Goal: Information Seeking & Learning: Check status

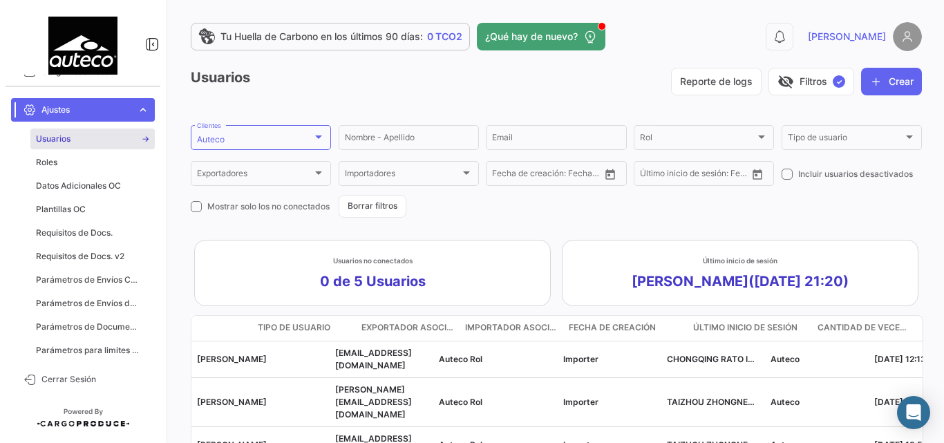
scroll to position [0, 305]
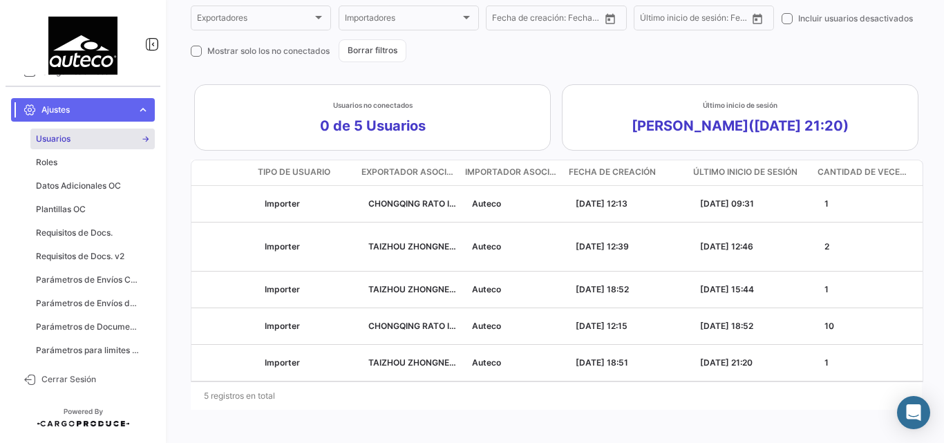
click at [142, 106] on span "expand_more" at bounding box center [143, 110] width 12 height 12
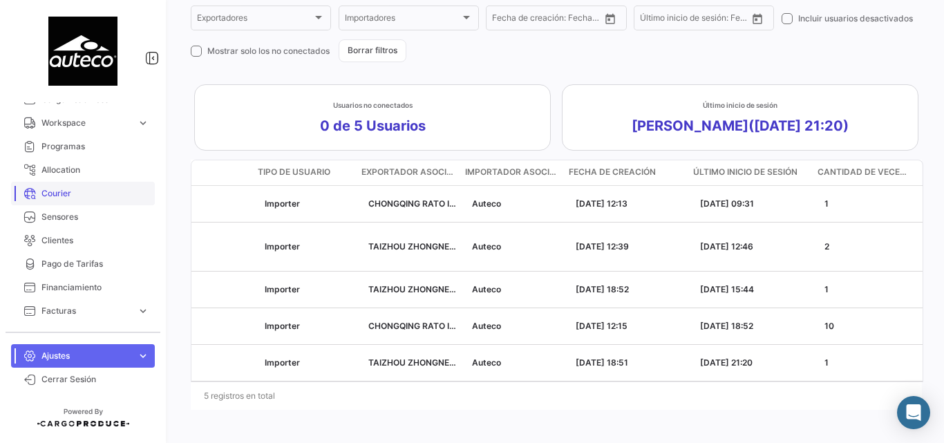
scroll to position [0, 0]
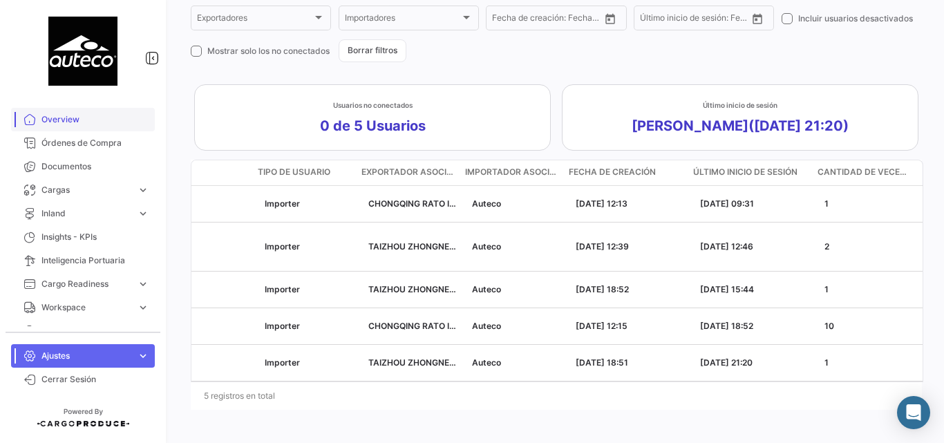
click at [80, 123] on span "Overview" at bounding box center [95, 119] width 108 height 12
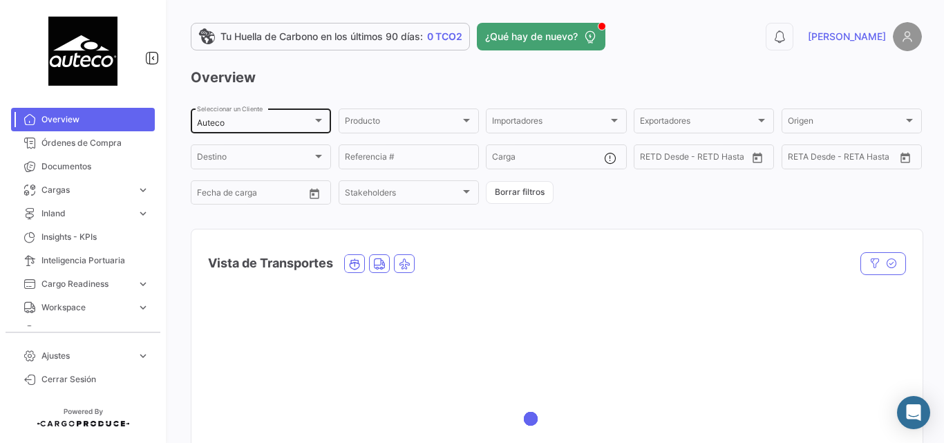
click at [305, 124] on div "Auteco" at bounding box center [254, 123] width 115 height 10
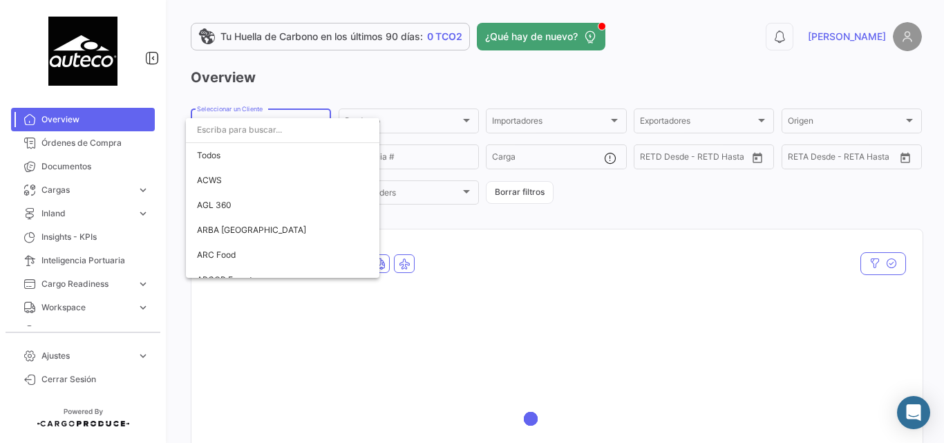
scroll to position [674, 0]
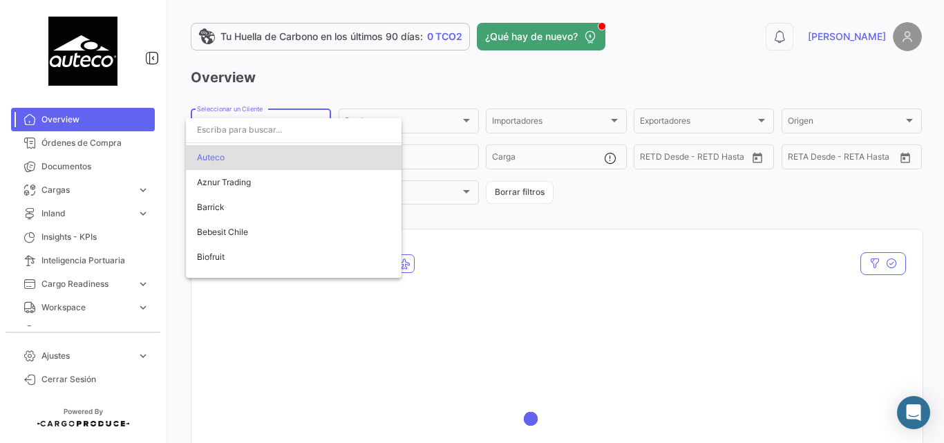
click at [291, 135] on input "dropdown search" at bounding box center [294, 129] width 216 height 25
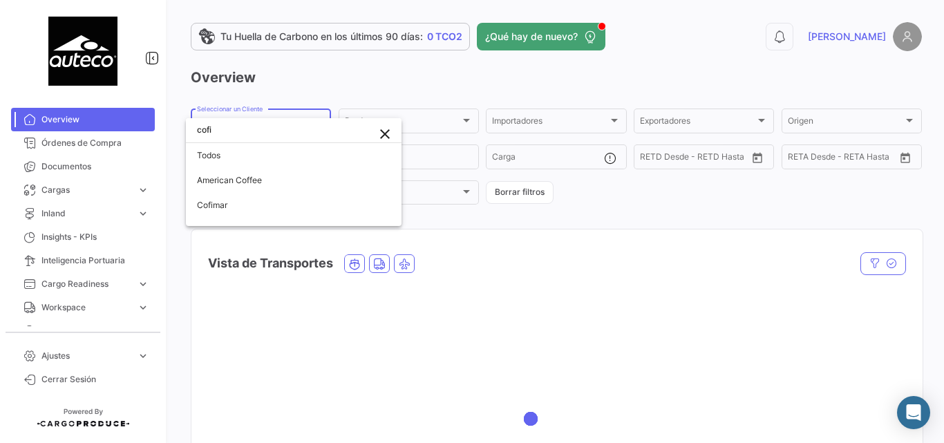
scroll to position [0, 0]
type input "cofimar"
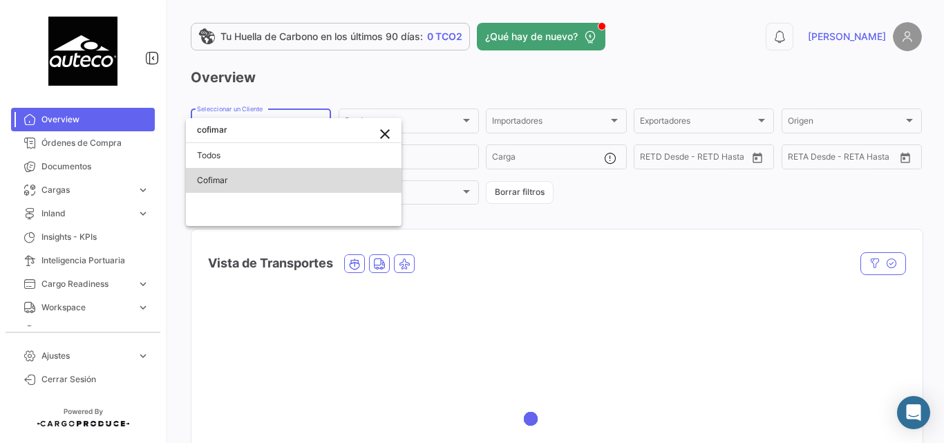
click at [232, 187] on span "Cofimar" at bounding box center [293, 180] width 193 height 25
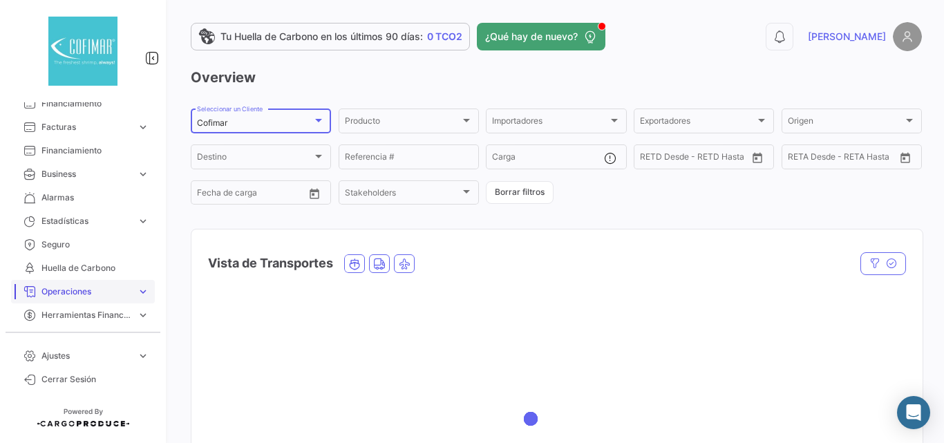
scroll to position [369, 0]
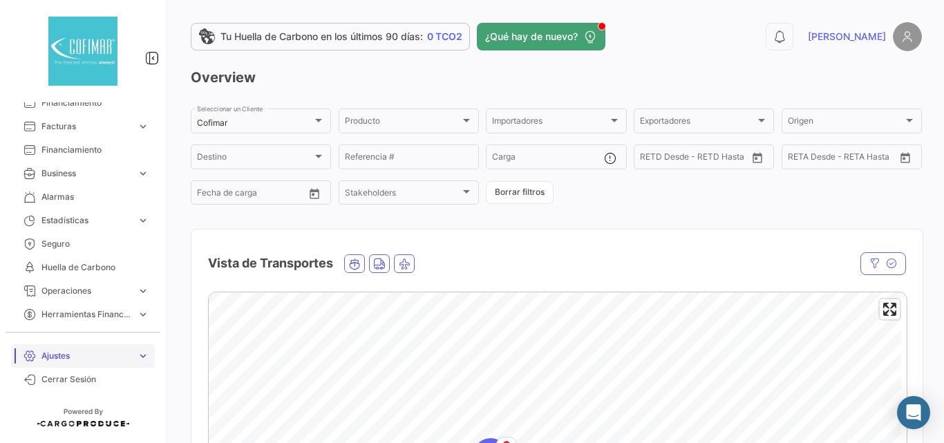
click at [124, 354] on span "Ajustes" at bounding box center [86, 356] width 90 height 12
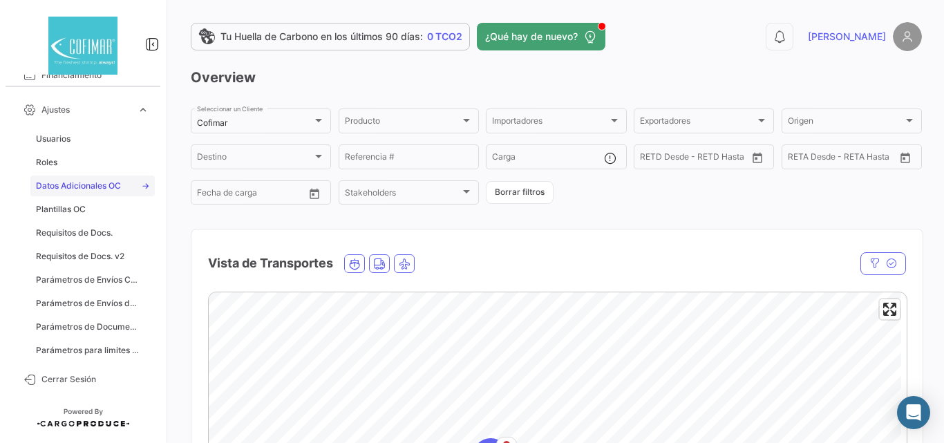
click at [105, 188] on span "Datos Adicionales OC" at bounding box center [78, 186] width 85 height 12
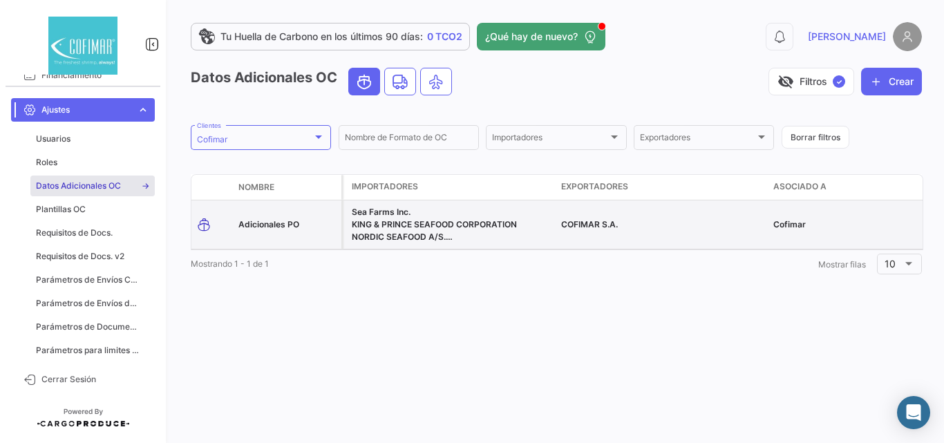
click at [279, 217] on datatable-body-cell "Adicionales PO" at bounding box center [287, 224] width 108 height 48
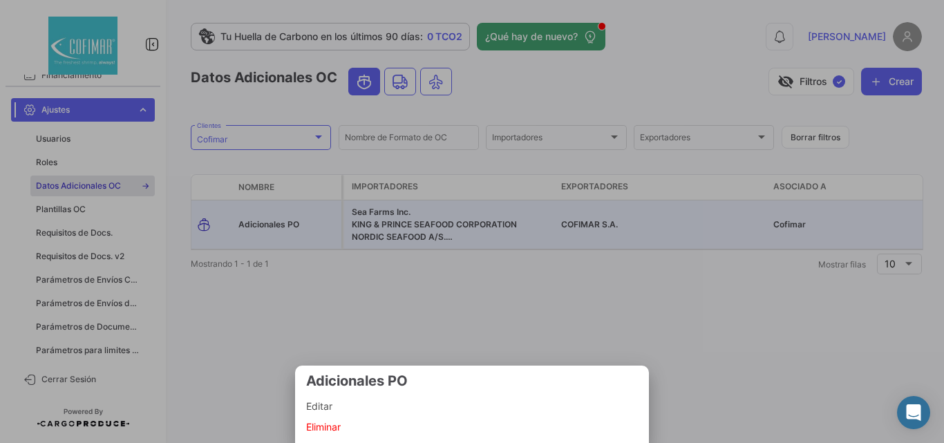
click at [342, 408] on span "Editar" at bounding box center [472, 406] width 332 height 17
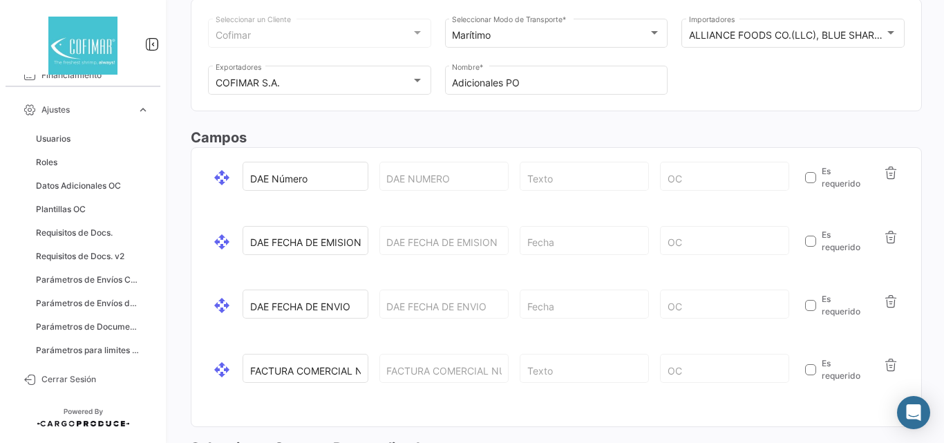
scroll to position [176, 0]
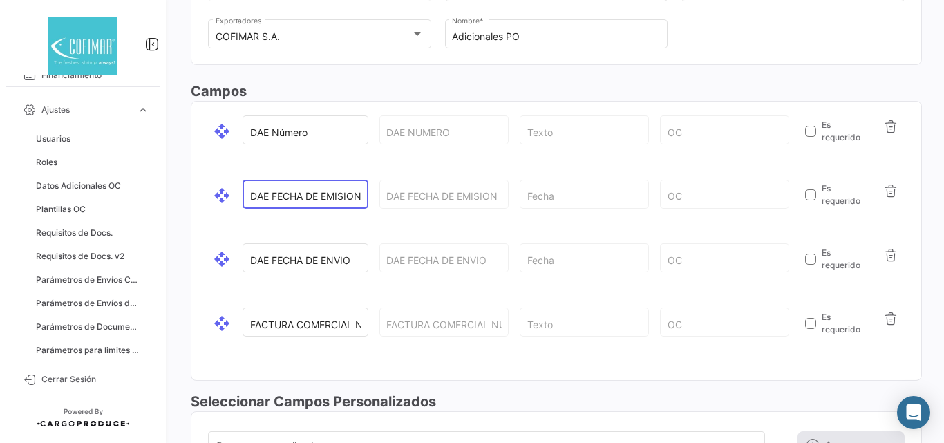
click at [334, 198] on input "DAE FECHA DE EMISION" at bounding box center [305, 197] width 111 height 12
click at [885, 264] on button "button" at bounding box center [891, 255] width 28 height 28
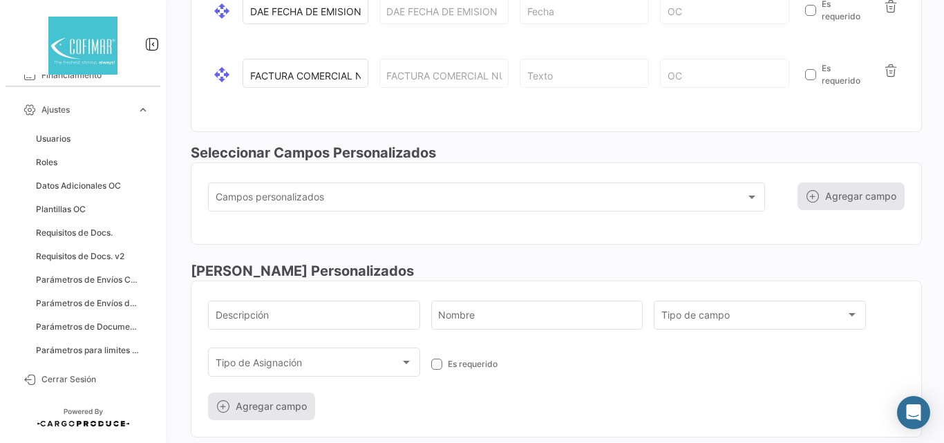
scroll to position [388, 0]
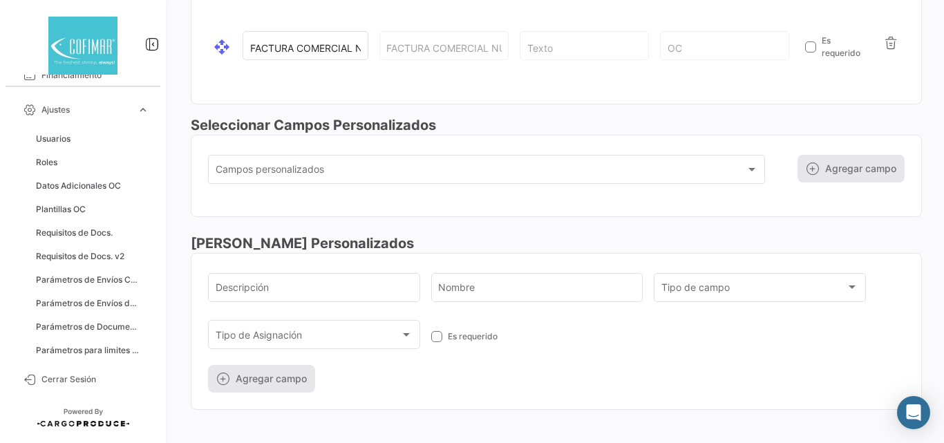
click at [814, 169] on div "Agregar campo" at bounding box center [835, 176] width 140 height 48
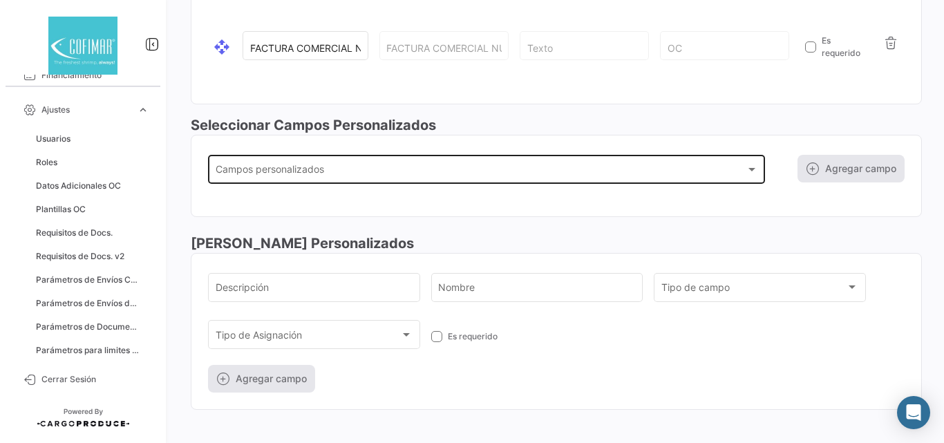
click at [750, 176] on div "PROPERTY_CUSTOM_FIELDS" at bounding box center [487, 172] width 542 height 12
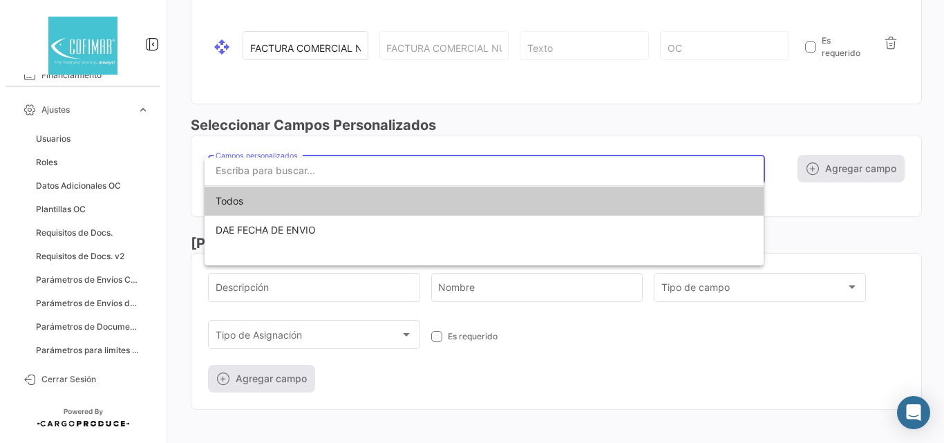
click at [792, 209] on div at bounding box center [472, 221] width 944 height 443
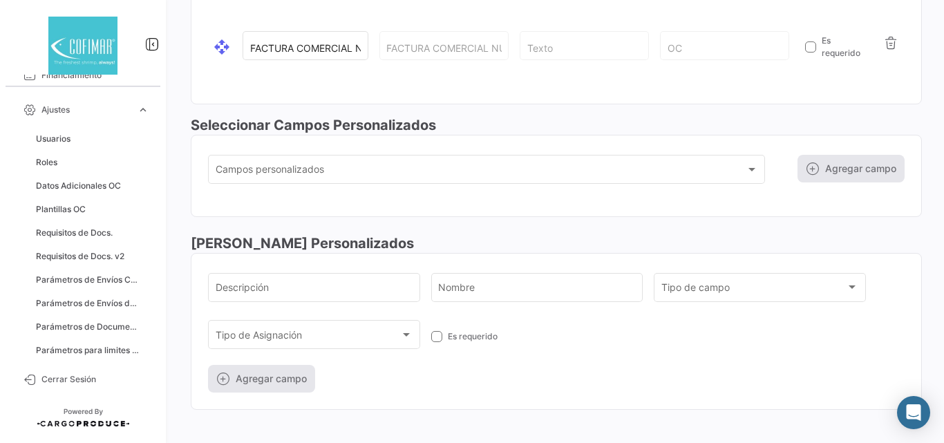
click at [829, 179] on div "Agregar campo" at bounding box center [835, 176] width 140 height 48
click at [306, 292] on input "Descripción" at bounding box center [315, 290] width 198 height 12
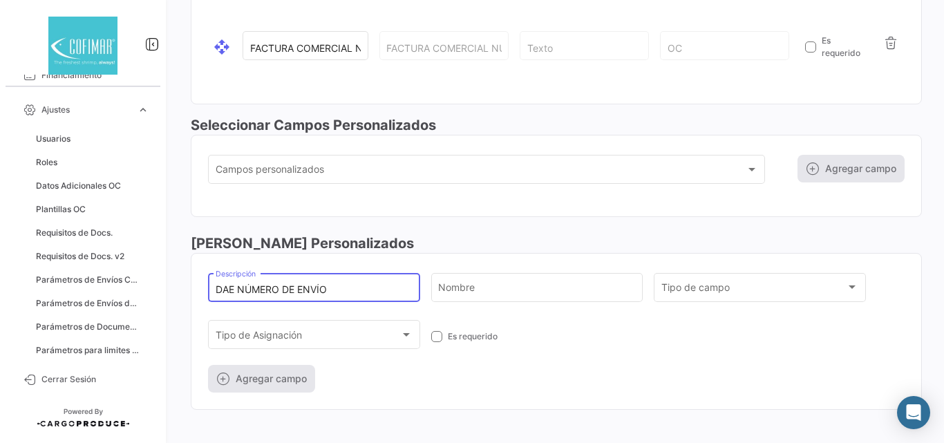
drag, startPoint x: 345, startPoint y: 288, endPoint x: 189, endPoint y: 278, distance: 156.5
click at [189, 278] on div "Tu Huella de Carbono en los últimos 90 días: 0 TCO2 ¿Qué hay de nuevo? 0 [PERSO…" at bounding box center [556, 221] width 775 height 443
type input "DAE NÚMERO DE ENVÍO"
click at [471, 287] on input "Nombre" at bounding box center [537, 290] width 198 height 12
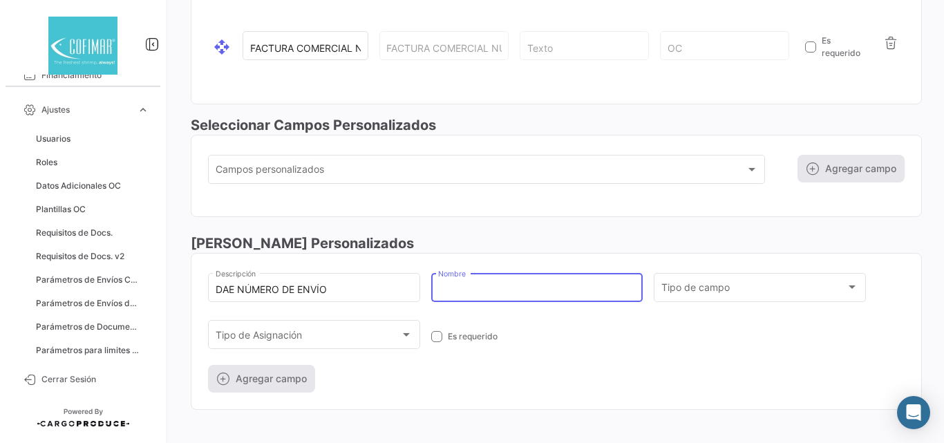
paste input "DAE NÚMERO DE ENVÍO"
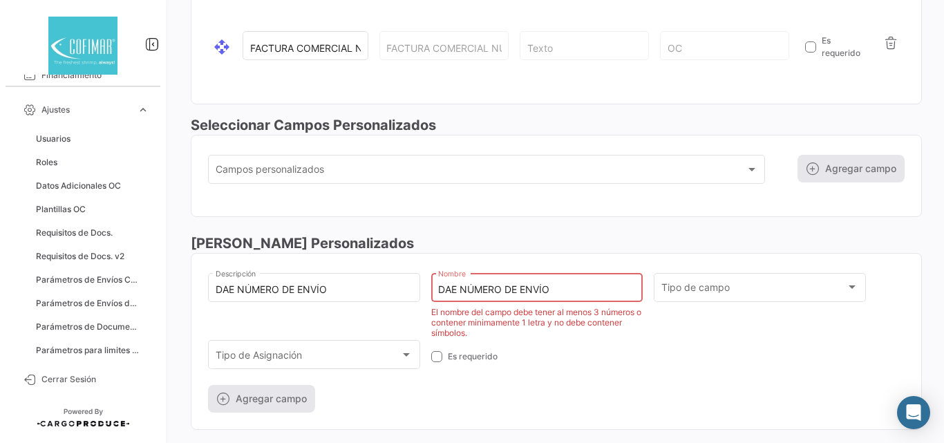
click at [541, 290] on input "DAE NÚMERO DE ENVÍO" at bounding box center [537, 290] width 198 height 12
click at [471, 292] on input "DAE NÚMERO DE ENVIO" at bounding box center [537, 290] width 198 height 12
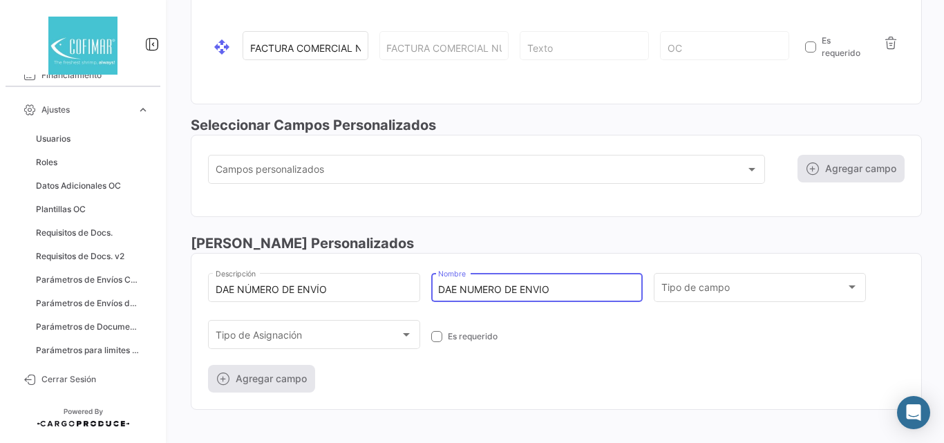
type input "DAE NUMERO DE ENVIO"
click at [692, 324] on div "DAE NÚMERO DE ENVÍO Descripción DAE NUMERO DE ENVIO Nombre Tipo de campo Tipo d…" at bounding box center [556, 331] width 696 height 122
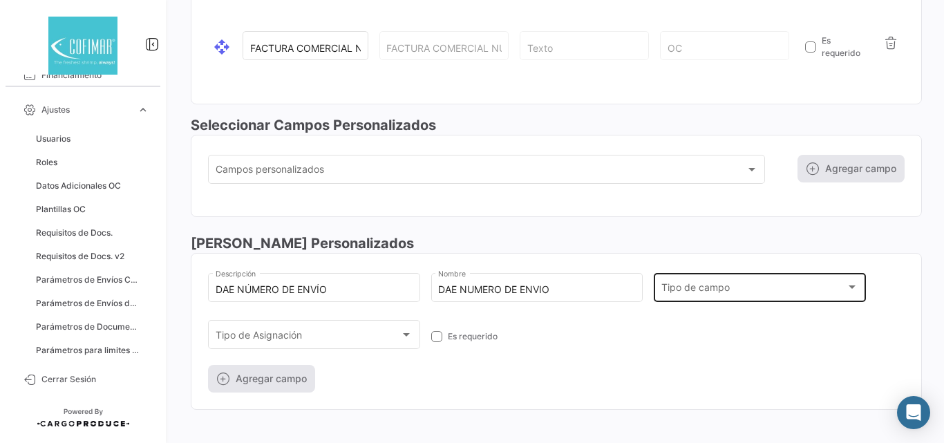
click at [709, 297] on div "Tipo de campo Tipo de campo" at bounding box center [760, 286] width 198 height 32
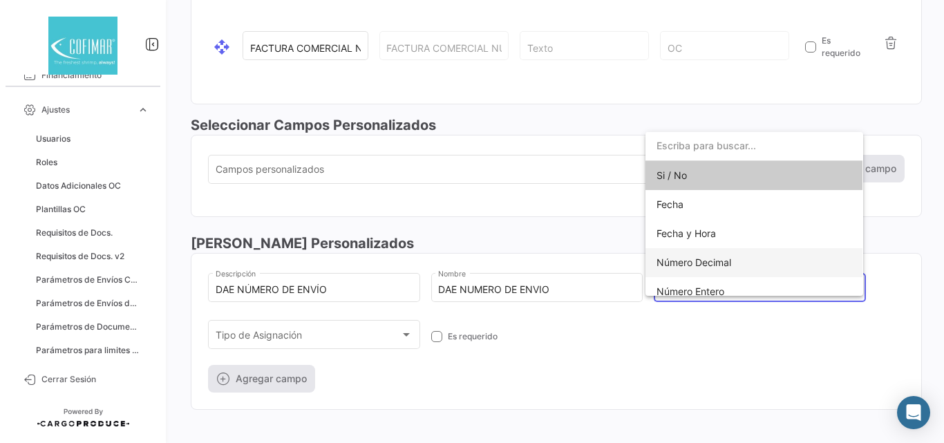
scroll to position [39, 0]
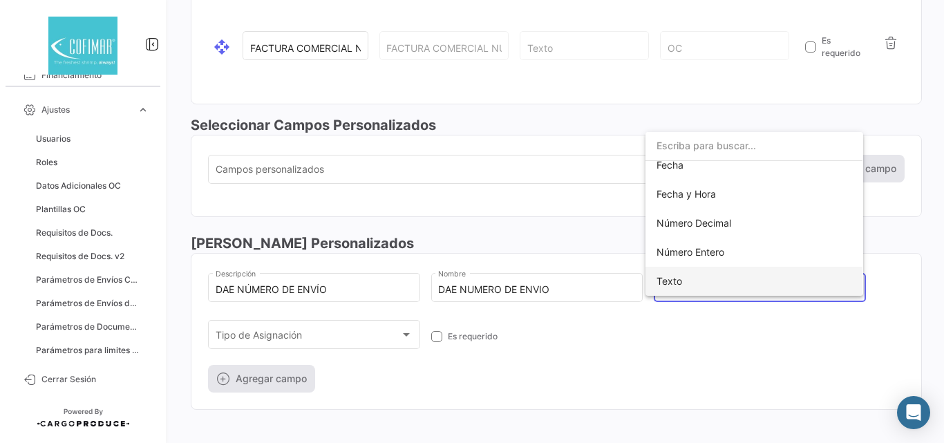
click at [693, 280] on span "Texto" at bounding box center [752, 281] width 193 height 29
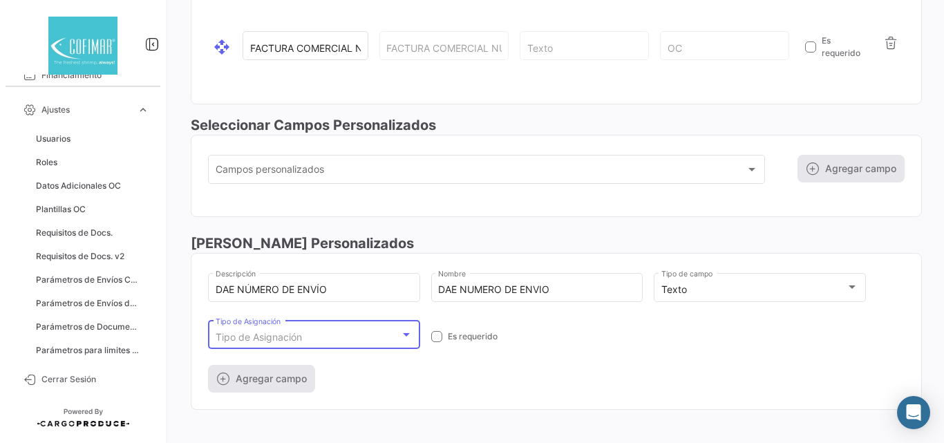
click at [289, 338] on span "Tipo de Asignación" at bounding box center [259, 337] width 86 height 12
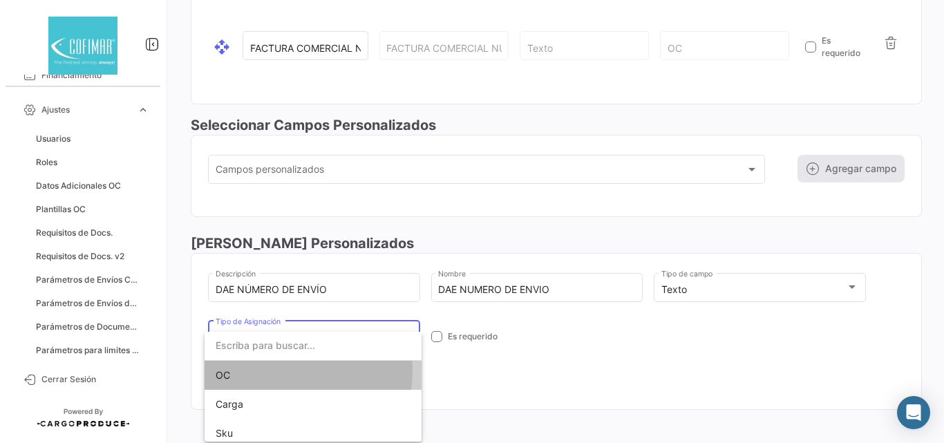
click at [257, 369] on span "OC" at bounding box center [312, 375] width 193 height 29
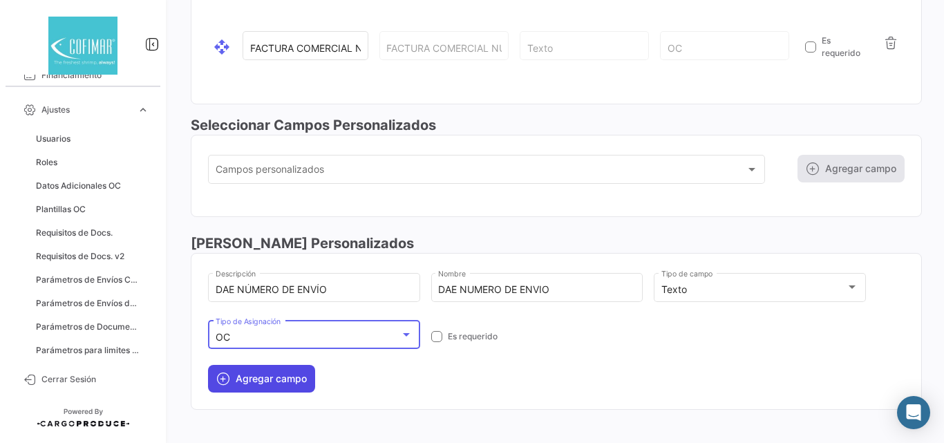
click at [285, 383] on button "Agregar campo" at bounding box center [261, 379] width 107 height 28
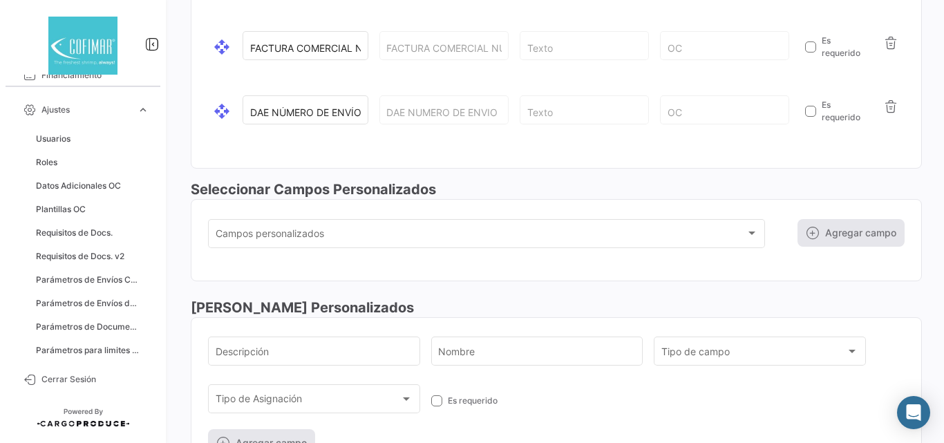
scroll to position [296, 0]
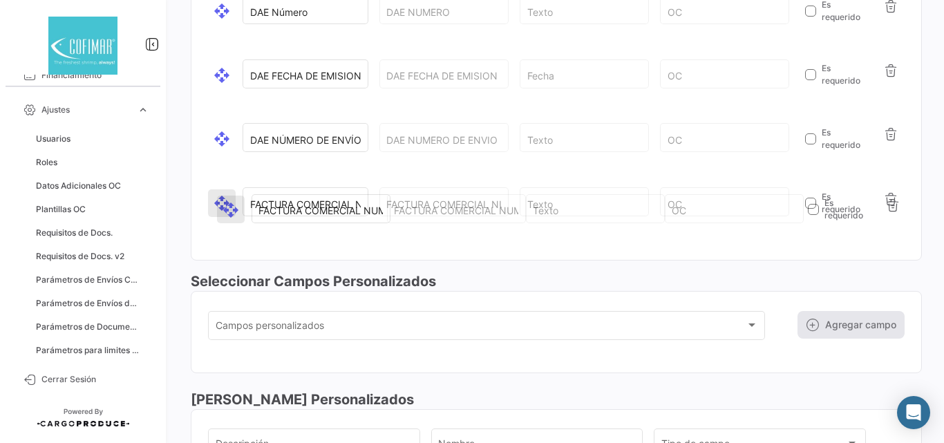
drag, startPoint x: 217, startPoint y: 135, endPoint x: 226, endPoint y: 206, distance: 71.0
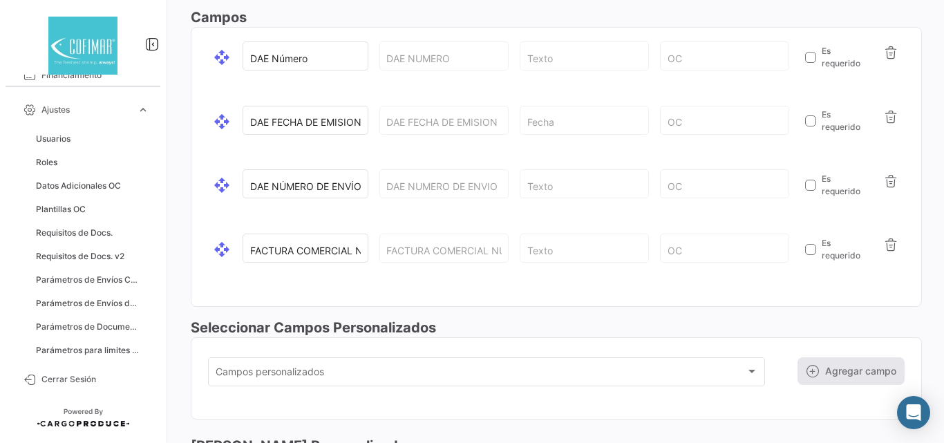
scroll to position [204, 0]
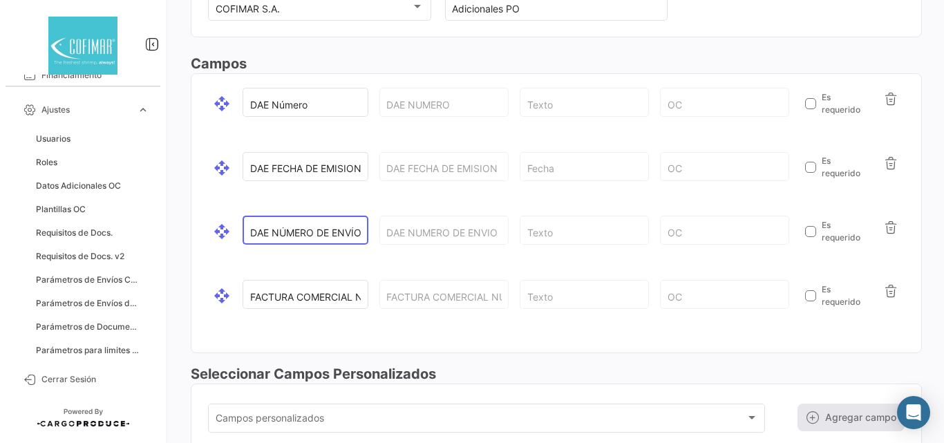
click at [327, 232] on input "DAE NÚMERO DE ENVÍO" at bounding box center [305, 233] width 111 height 12
type input "DAE NÚMERO DE ENVÍO"
click at [475, 264] on div "open_with DAE Número DAE NUMERO Texto OC Es requerido open_with DAE FECHA DE EM…" at bounding box center [556, 213] width 696 height 256
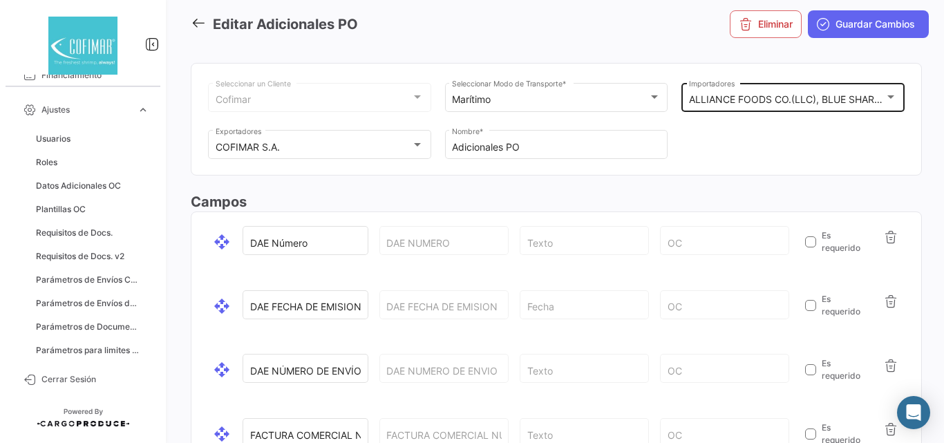
scroll to position [0, 0]
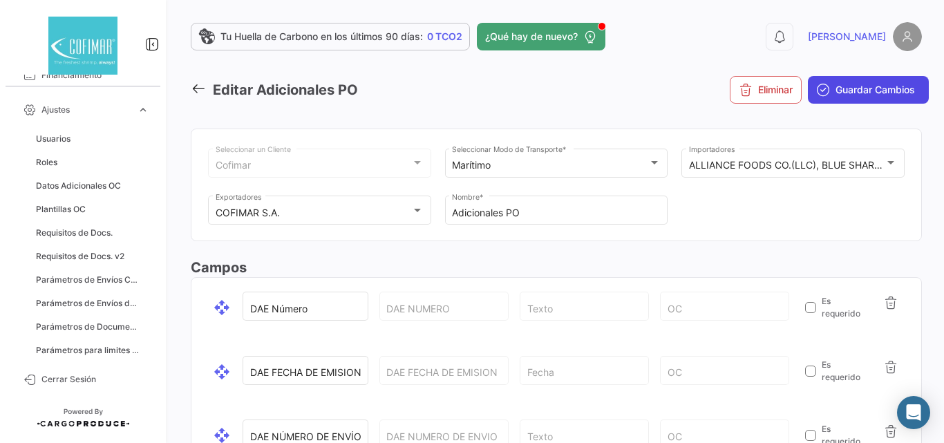
click at [866, 99] on button "Guardar Cambios" at bounding box center [868, 90] width 121 height 28
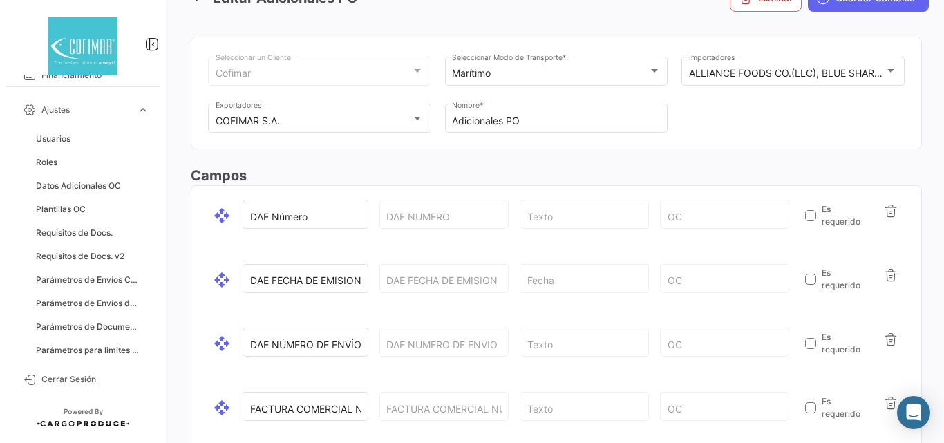
scroll to position [46, 0]
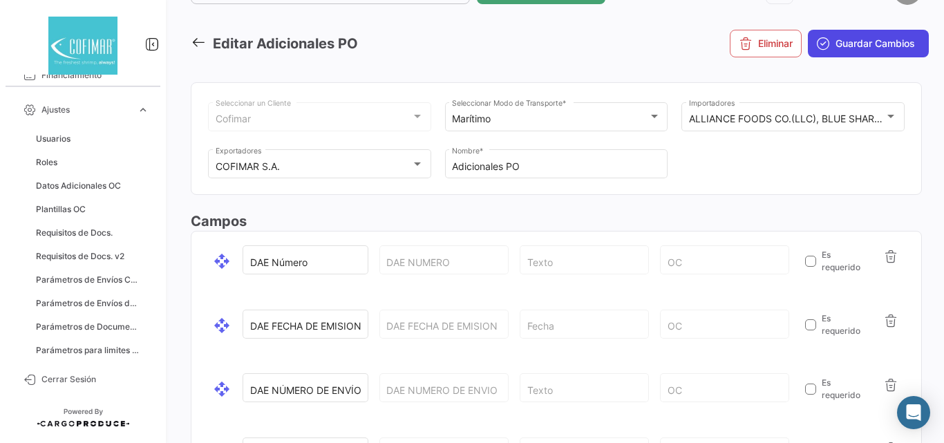
click at [854, 47] on span "Guardar Cambios" at bounding box center [874, 44] width 79 height 14
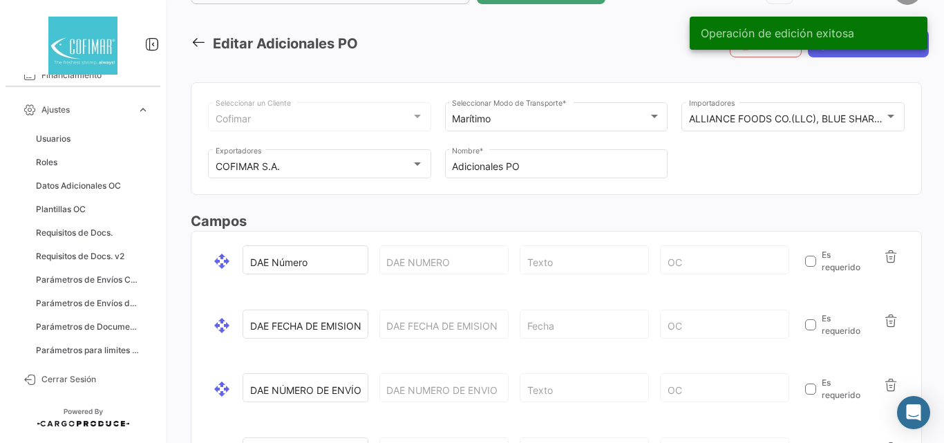
click at [204, 39] on icon at bounding box center [198, 42] width 15 height 15
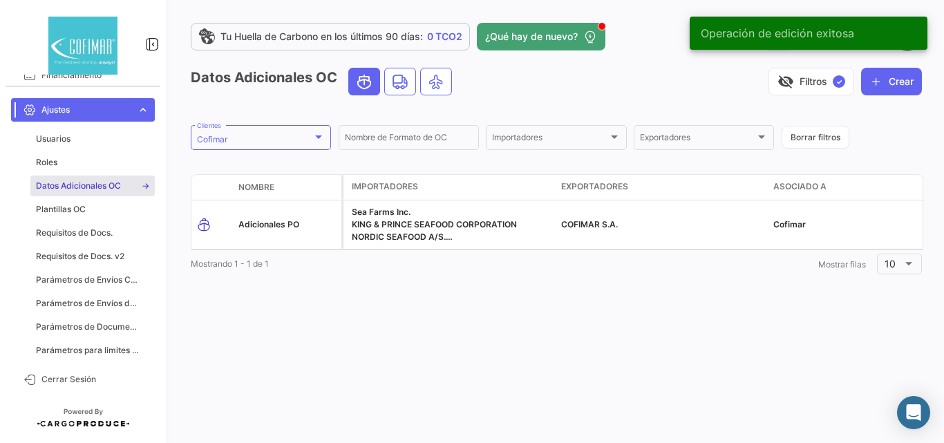
click at [137, 106] on span "expand_more" at bounding box center [143, 110] width 12 height 12
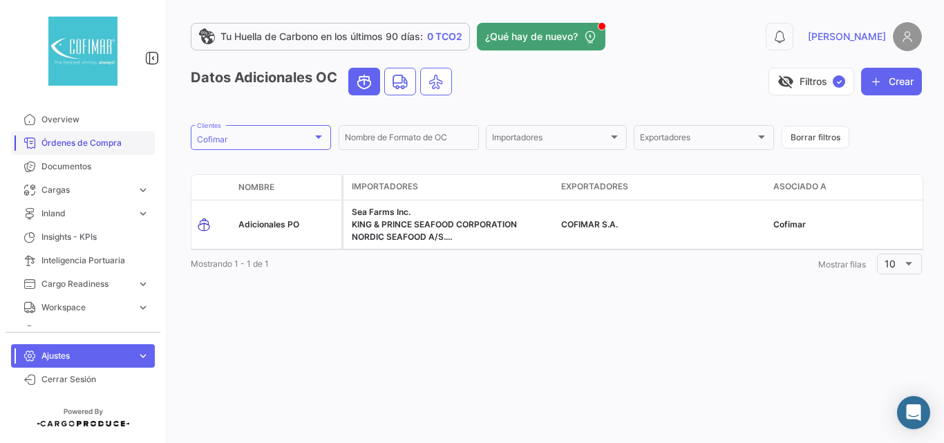
click at [79, 146] on span "Órdenes de Compra" at bounding box center [95, 143] width 108 height 12
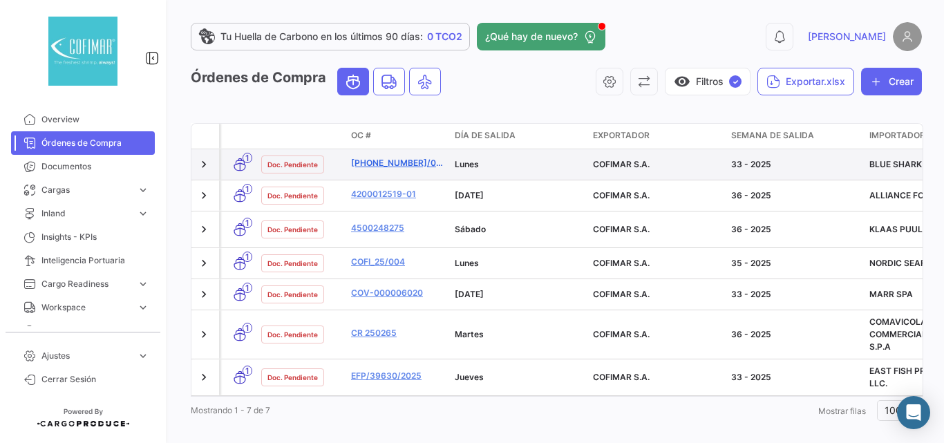
click at [371, 167] on link "[PHONE_NUMBER]/098" at bounding box center [397, 163] width 93 height 12
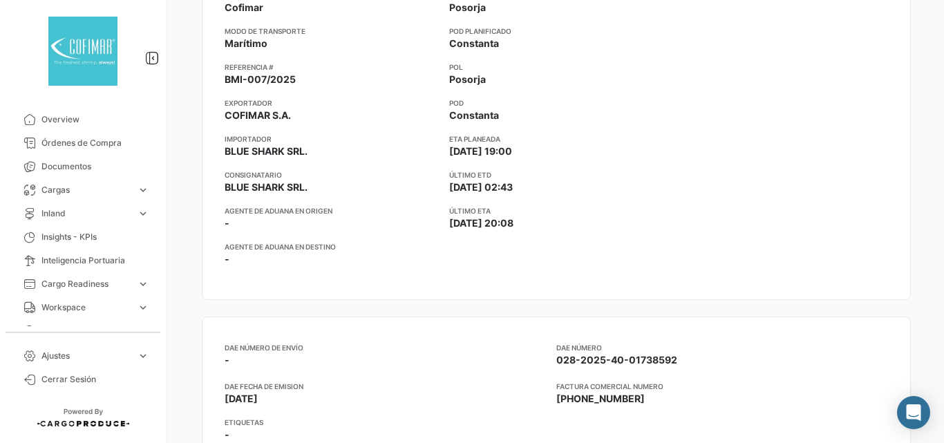
scroll to position [414, 0]
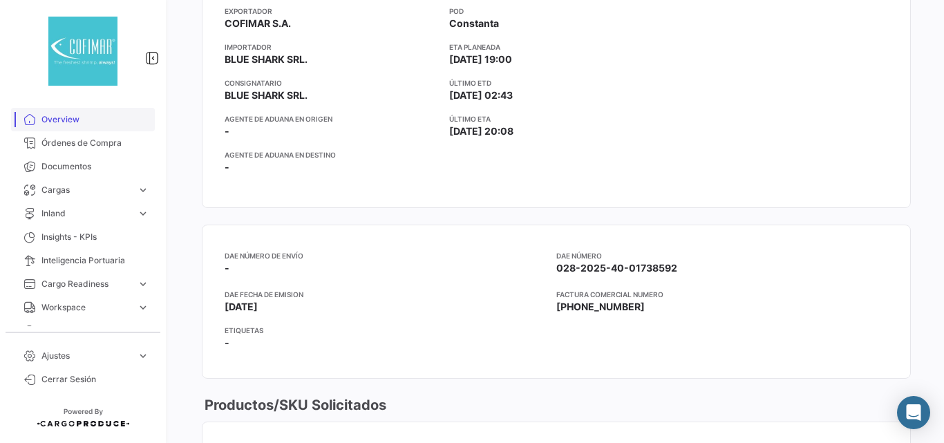
click at [56, 126] on link "Overview" at bounding box center [83, 119] width 144 height 23
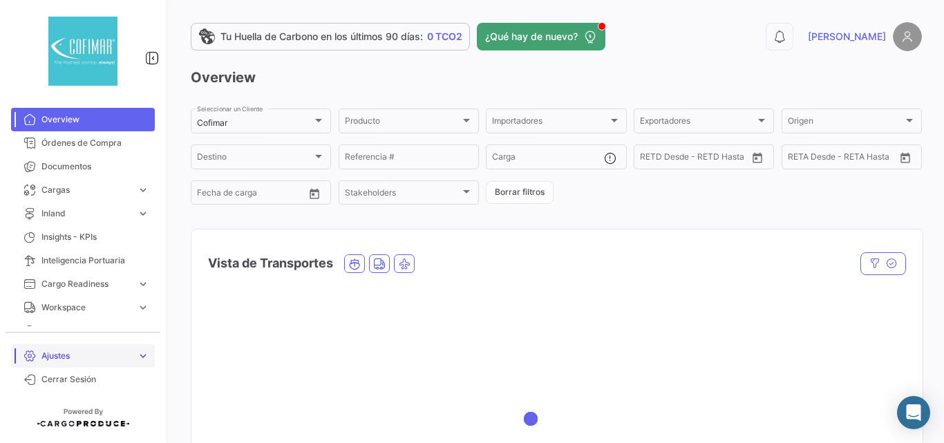
click at [84, 356] on span "Ajustes" at bounding box center [86, 356] width 90 height 12
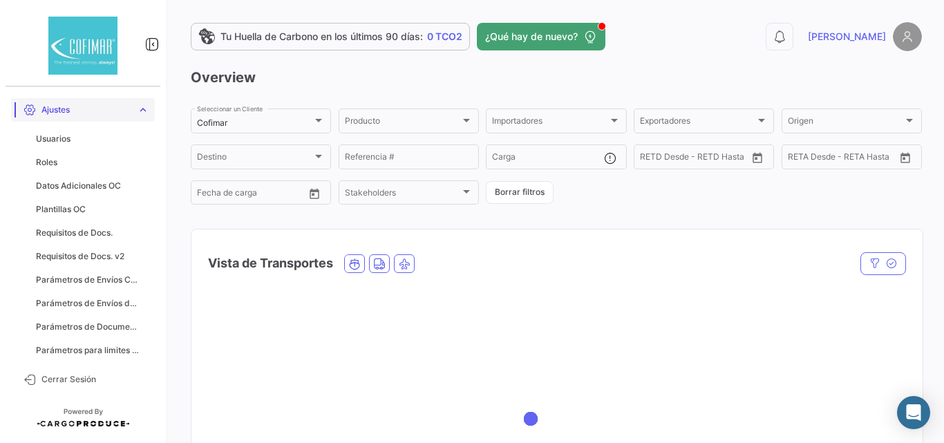
click at [119, 104] on span "Ajustes" at bounding box center [86, 110] width 90 height 12
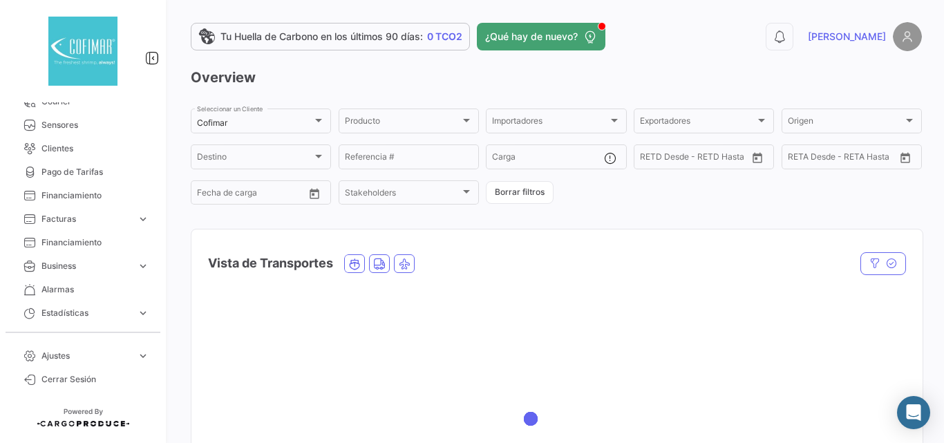
scroll to position [369, 0]
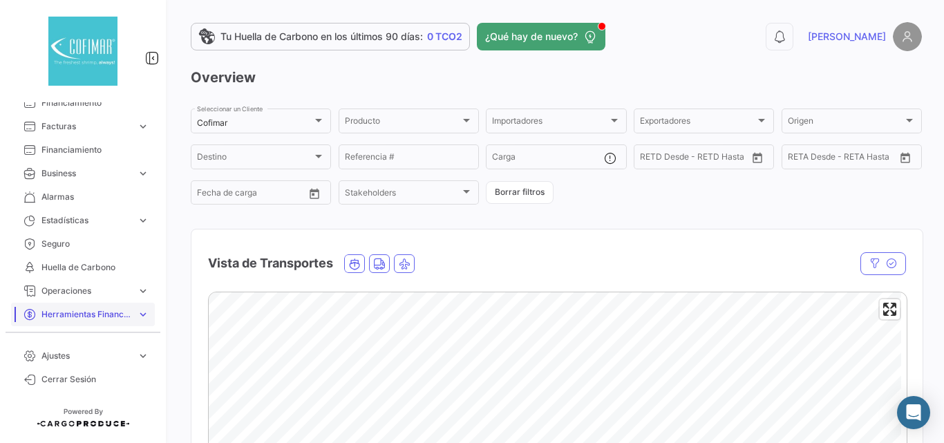
click at [128, 314] on link "Herramientas Financieras expand_more" at bounding box center [83, 314] width 144 height 23
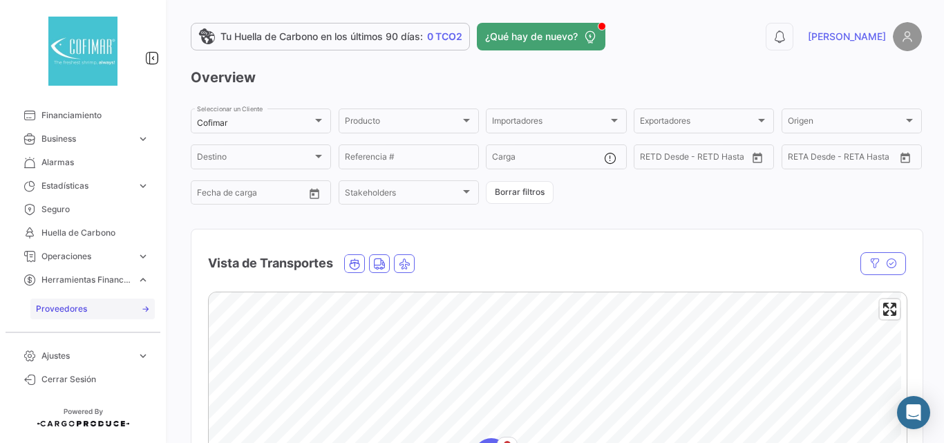
click at [82, 309] on span "Proveedores" at bounding box center [61, 309] width 51 height 12
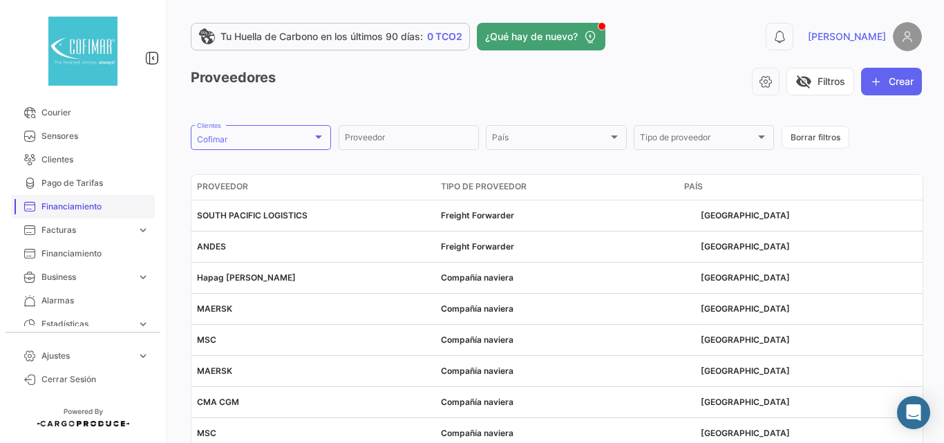
scroll to position [35, 0]
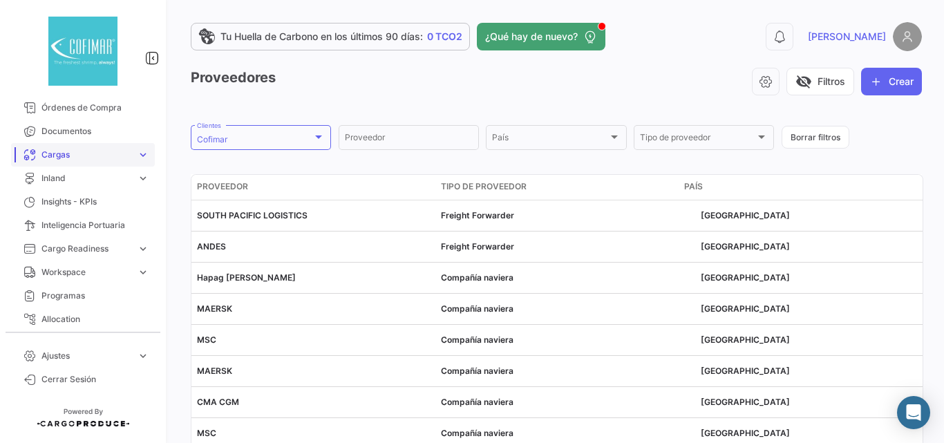
click at [82, 149] on span "Cargas" at bounding box center [86, 155] width 90 height 12
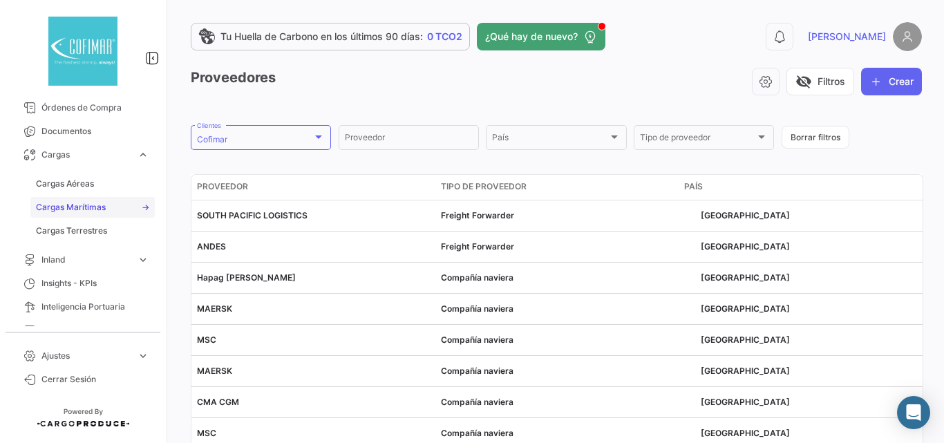
click at [72, 202] on span "Cargas Marítimas" at bounding box center [71, 207] width 70 height 12
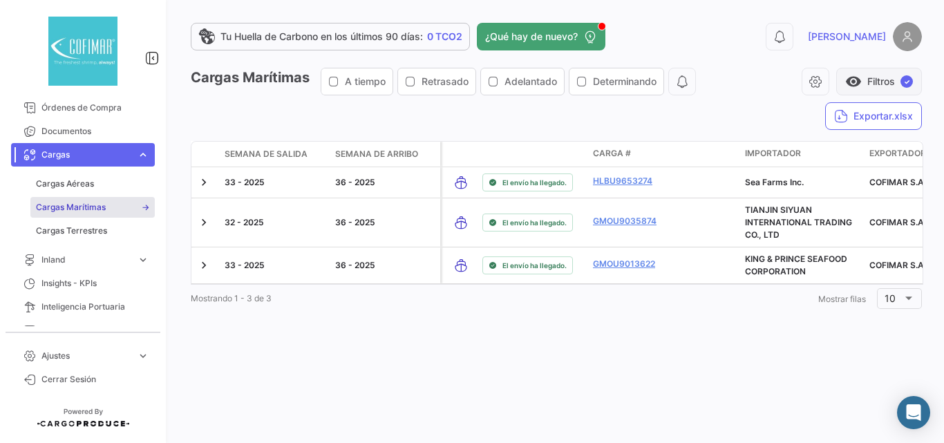
click at [866, 86] on button "visibility Filtros ✓" at bounding box center [879, 82] width 86 height 28
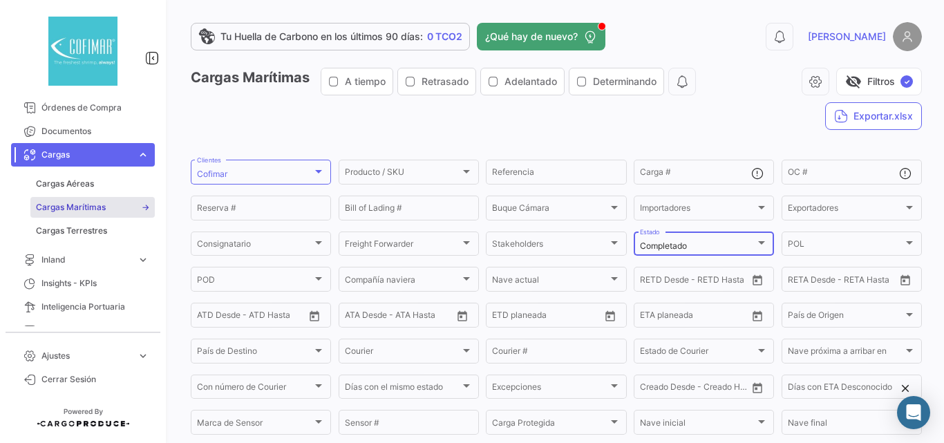
click at [680, 244] on span "Completado" at bounding box center [663, 245] width 47 height 10
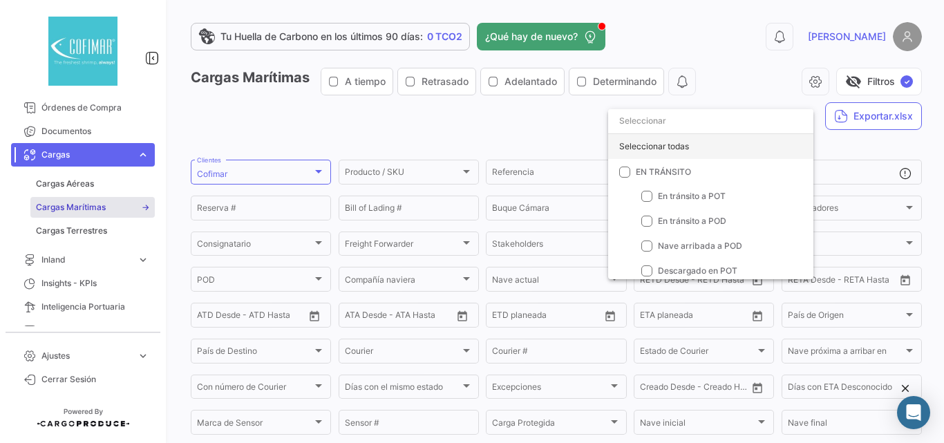
click at [671, 149] on div "Seleccionar todas" at bounding box center [710, 146] width 205 height 25
click at [674, 149] on div "Deseleccionar todas" at bounding box center [710, 146] width 205 height 25
checkbox input "false"
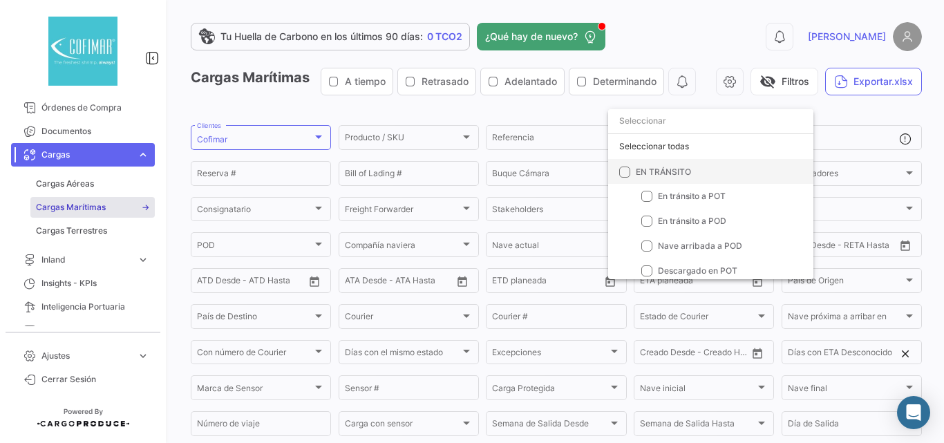
click at [660, 175] on span "EN TRÁNSITO" at bounding box center [663, 171] width 55 height 10
click at [625, 177] on input "EN TRÁNSITO" at bounding box center [624, 177] width 1 height 1
checkbox input "true"
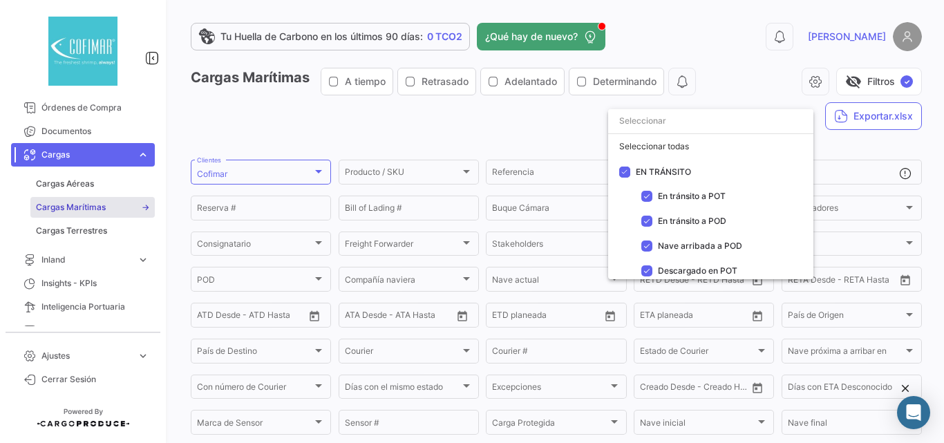
click at [859, 77] on div at bounding box center [472, 221] width 944 height 443
click at [859, 77] on button "visibility_off Filtros ✓" at bounding box center [879, 82] width 86 height 28
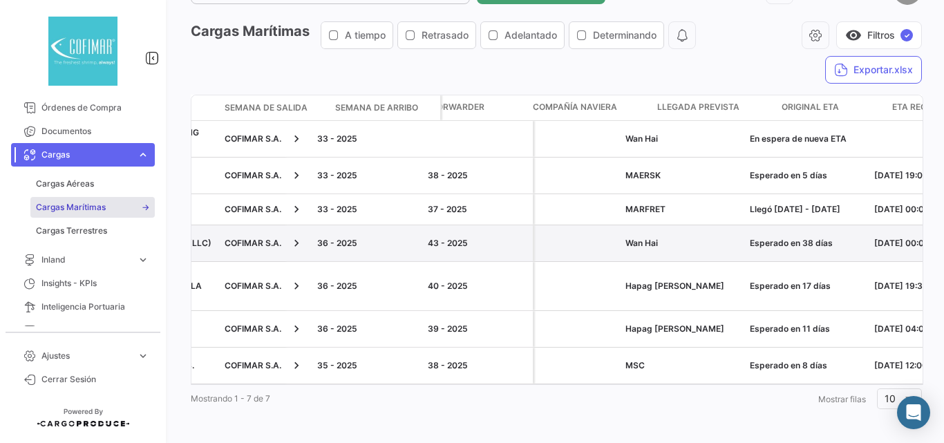
scroll to position [0, 737]
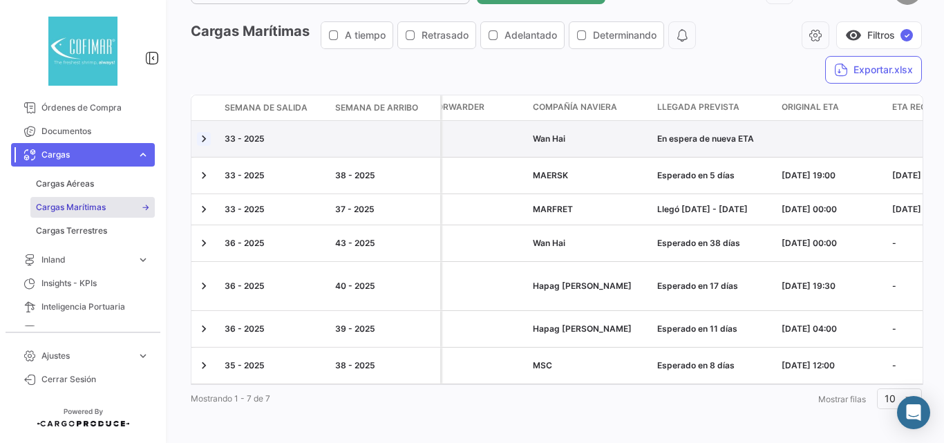
click at [207, 138] on link at bounding box center [204, 139] width 14 height 14
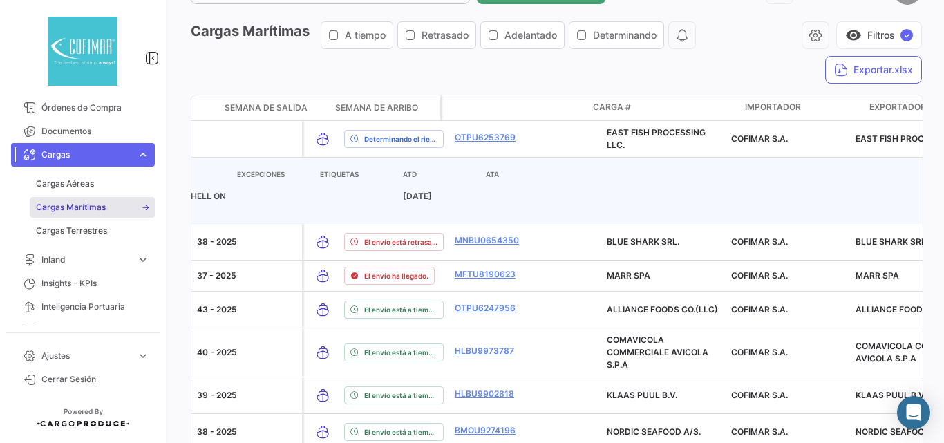
scroll to position [0, 0]
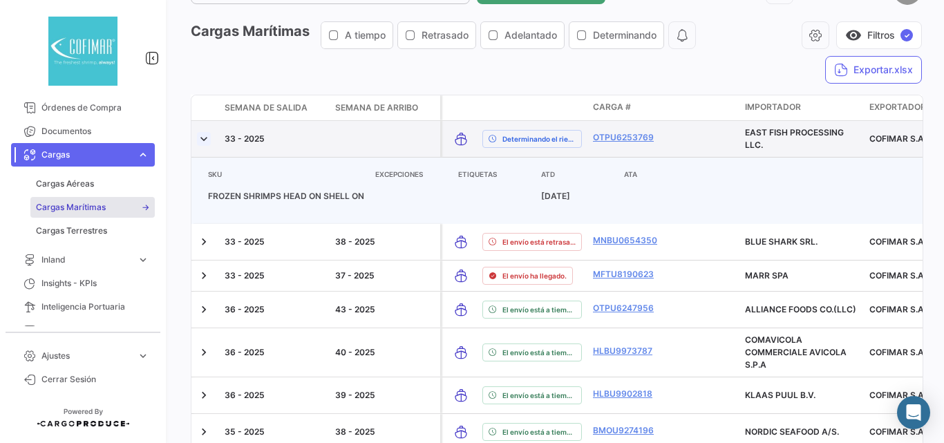
click at [198, 136] on link at bounding box center [204, 139] width 14 height 14
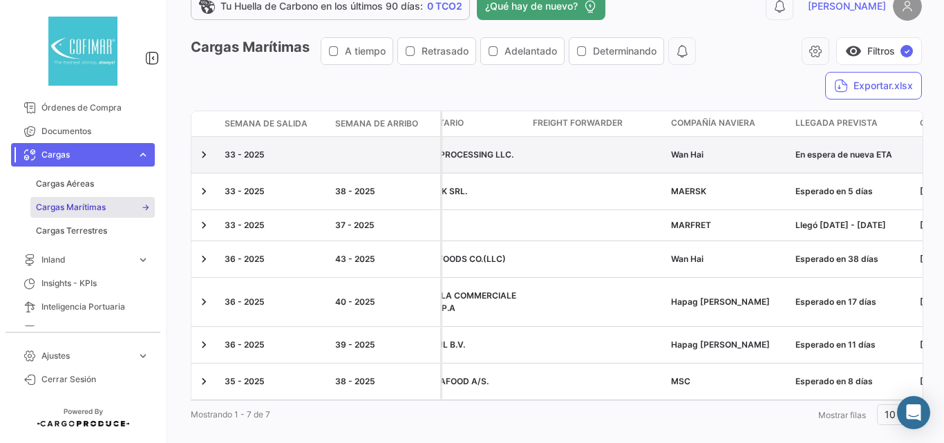
scroll to position [0, 691]
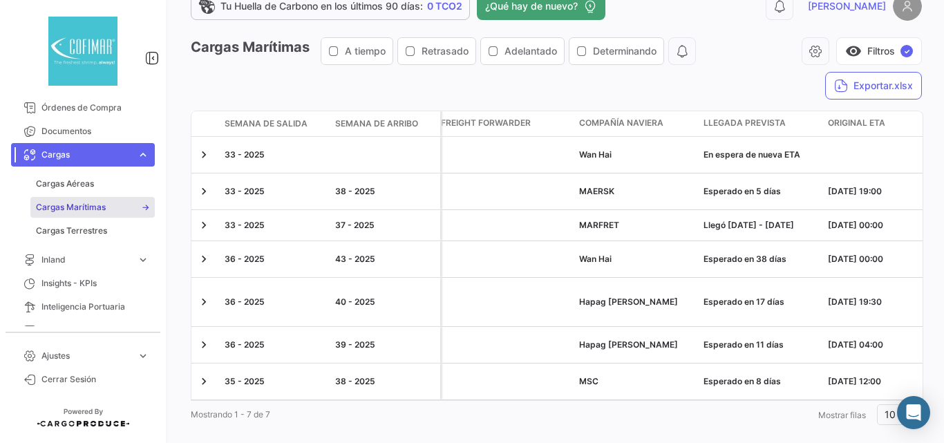
click at [637, 123] on span "Compañía naviera" at bounding box center [621, 123] width 84 height 12
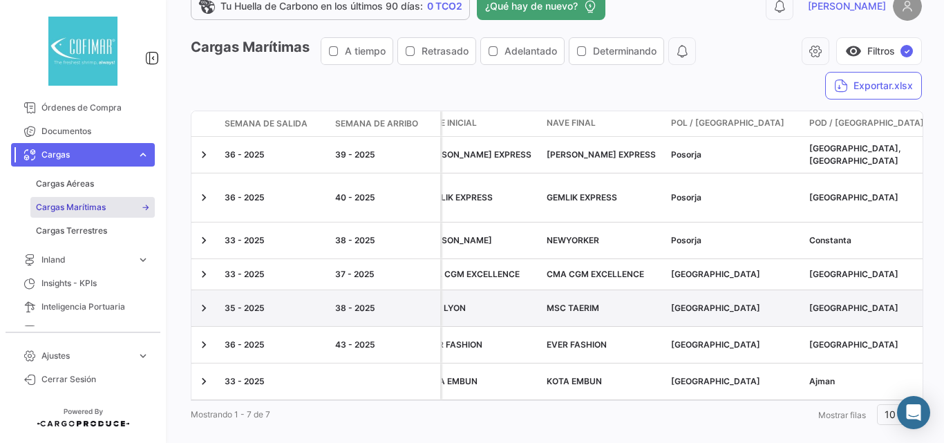
scroll to position [0, 3086]
